Goal: Find specific page/section: Find specific page/section

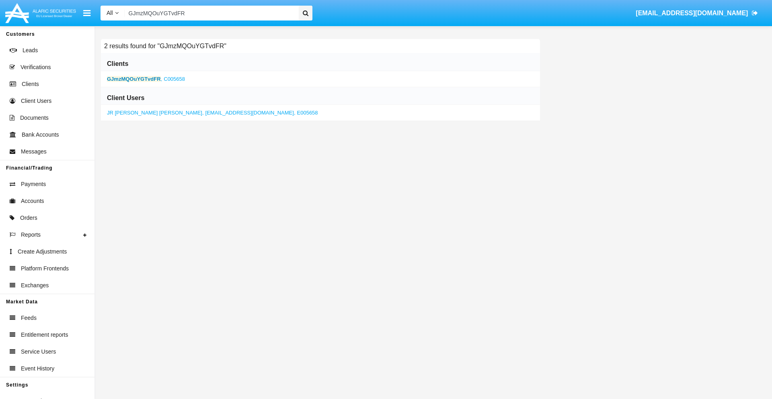
type input "GJmzMQOuYGTvdFR"
click at [134, 79] on b "GJmzMQOuYGTvdFR" at bounding box center [134, 79] width 54 height 6
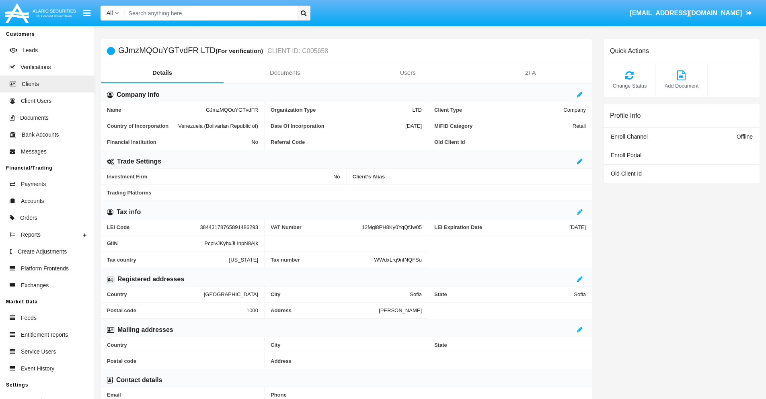
click at [285, 73] on link "Documents" at bounding box center [285, 72] width 123 height 19
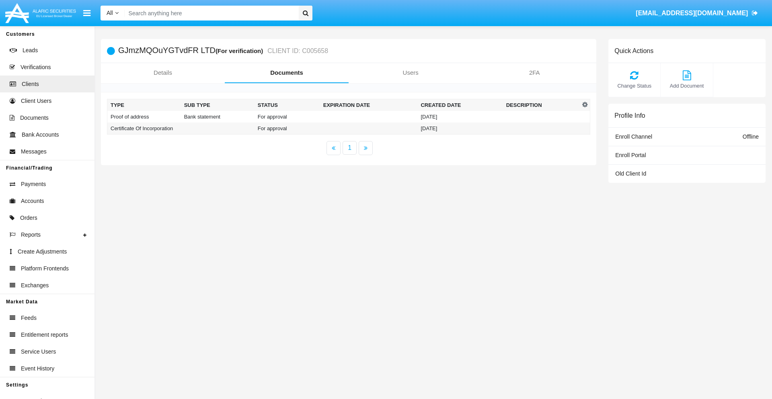
click at [144, 117] on td "Proof of address" at bounding box center [144, 117] width 74 height 12
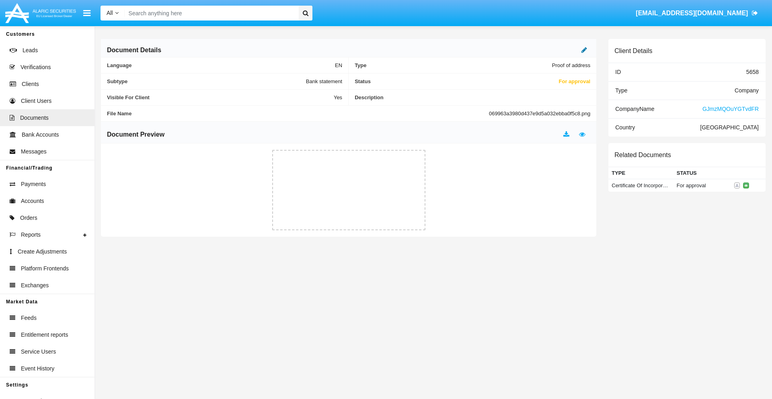
click at [584, 50] on icon at bounding box center [585, 50] width 6 height 6
